Goal: Information Seeking & Learning: Find specific fact

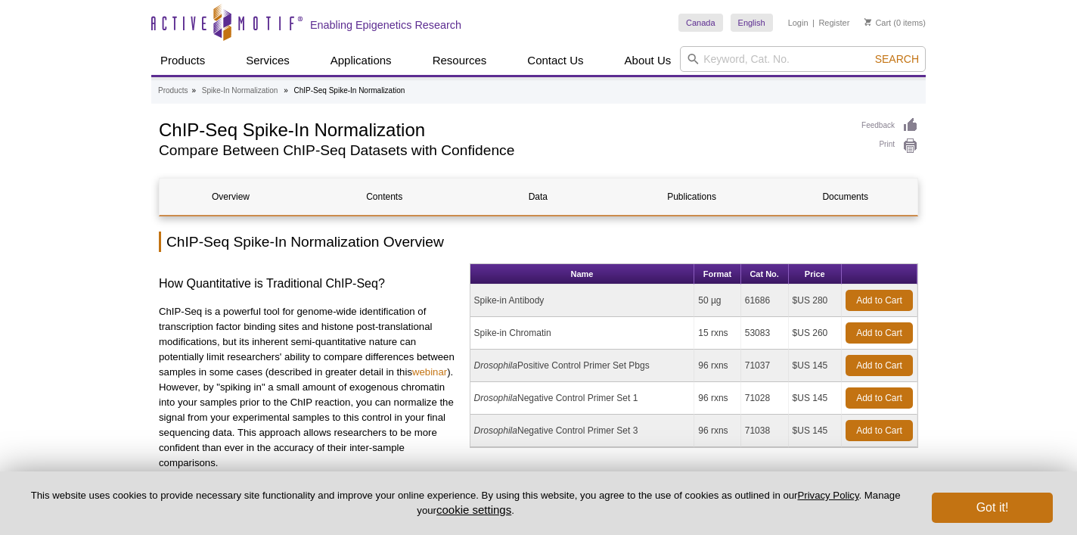
click at [528, 332] on td "Spike-in Chromatin" at bounding box center [582, 333] width 225 height 33
click at [528, 331] on td "Spike-in Chromatin" at bounding box center [582, 333] width 225 height 33
click at [528, 332] on td "Spike-in Chromatin" at bounding box center [582, 333] width 225 height 33
copy tr "Spike-in Chromatin"
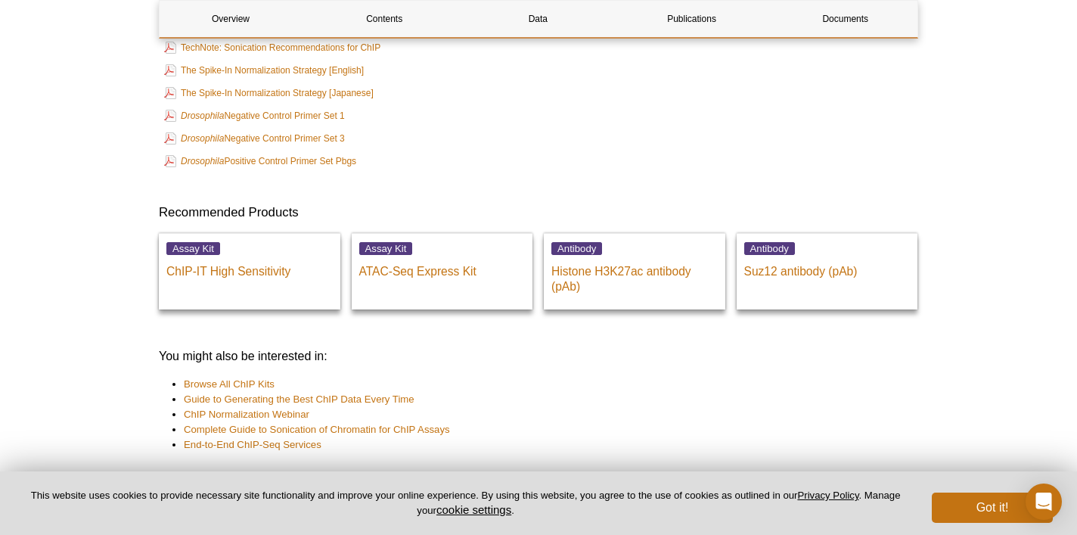
scroll to position [3697, 0]
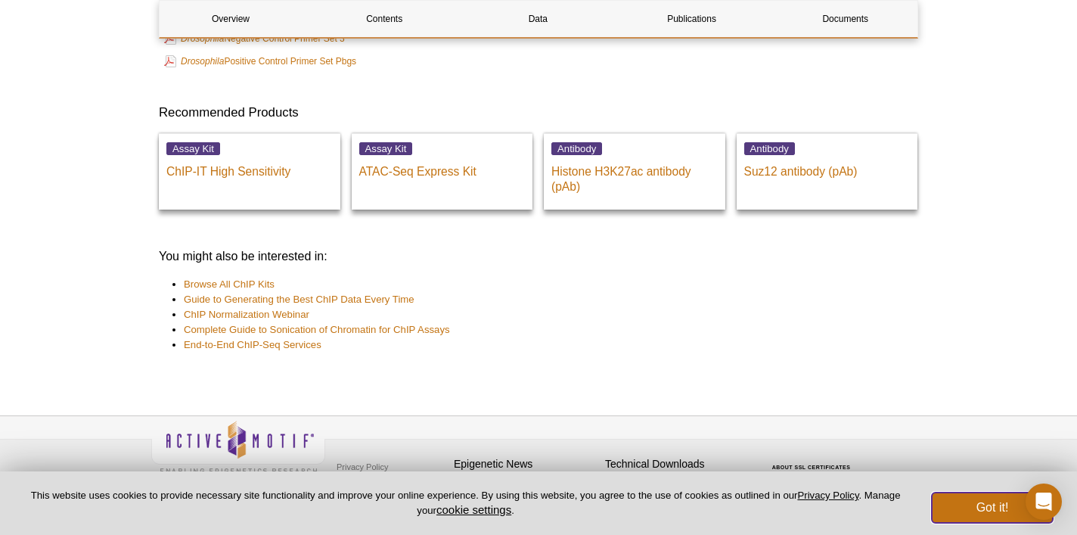
click at [1014, 512] on button "Got it!" at bounding box center [992, 507] width 121 height 30
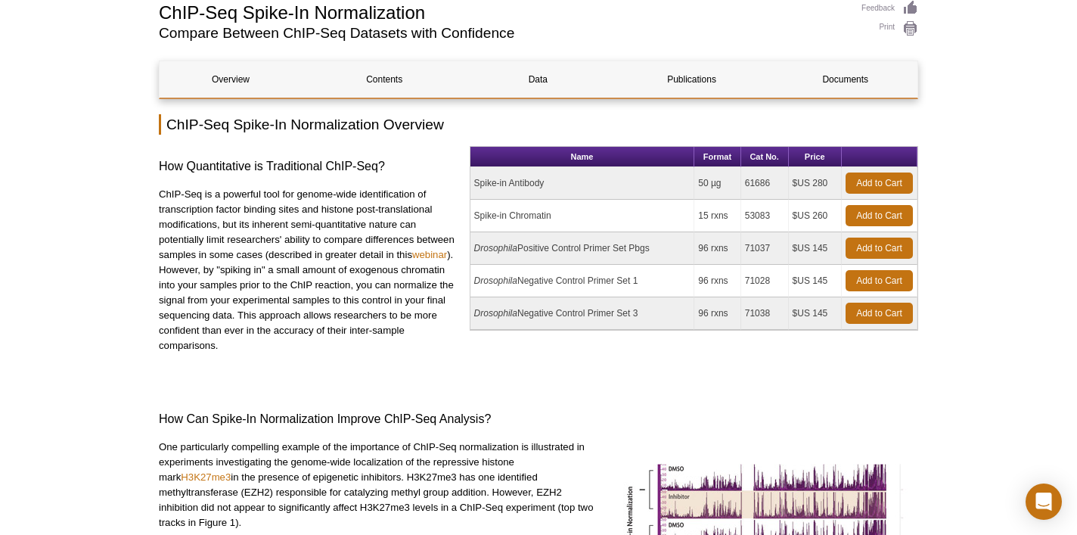
scroll to position [0, 0]
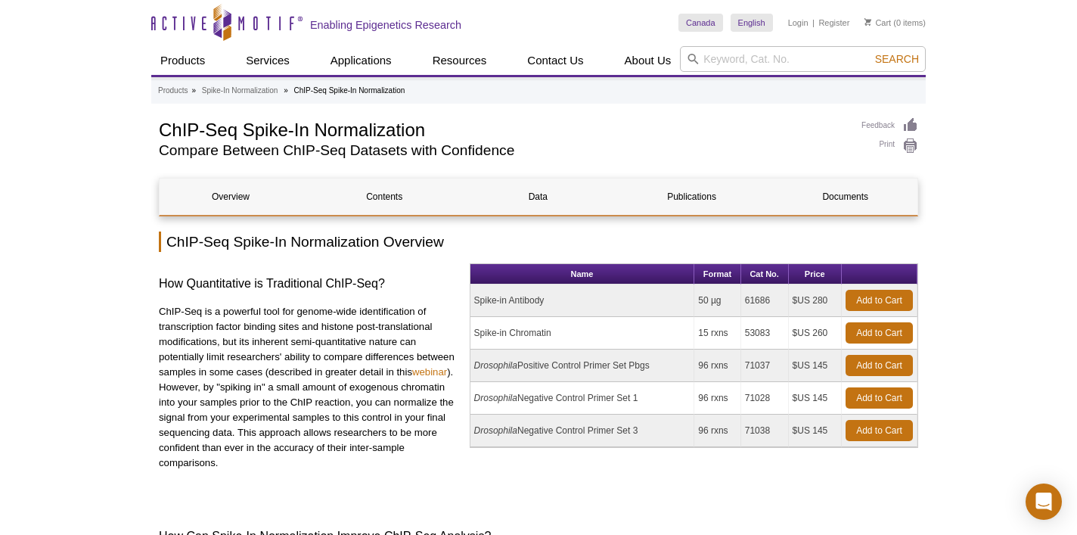
click at [757, 328] on td "53083" at bounding box center [765, 333] width 48 height 33
copy td "53083"
click at [711, 336] on td "15 rxns" at bounding box center [717, 333] width 46 height 33
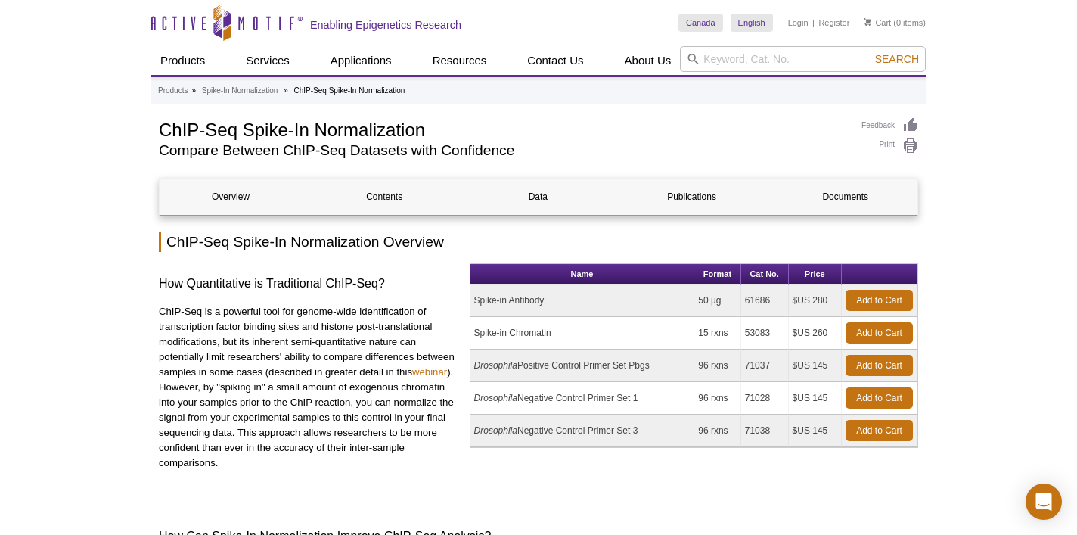
click at [711, 336] on td "15 rxns" at bounding box center [717, 333] width 46 height 33
copy tr "15 rxns"
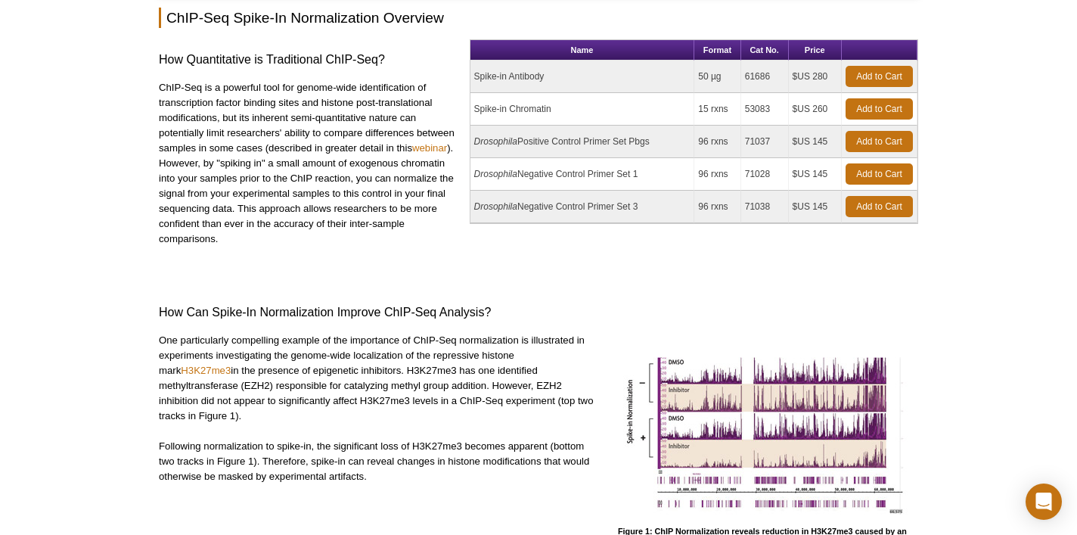
scroll to position [147, 0]
